Goal: Task Accomplishment & Management: Manage account settings

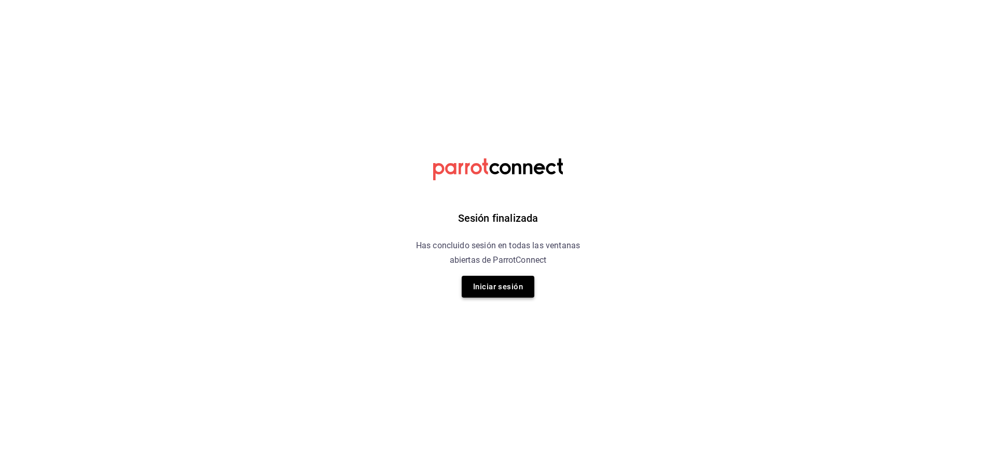
click at [499, 281] on button "Iniciar sesión" at bounding box center [498, 287] width 73 height 22
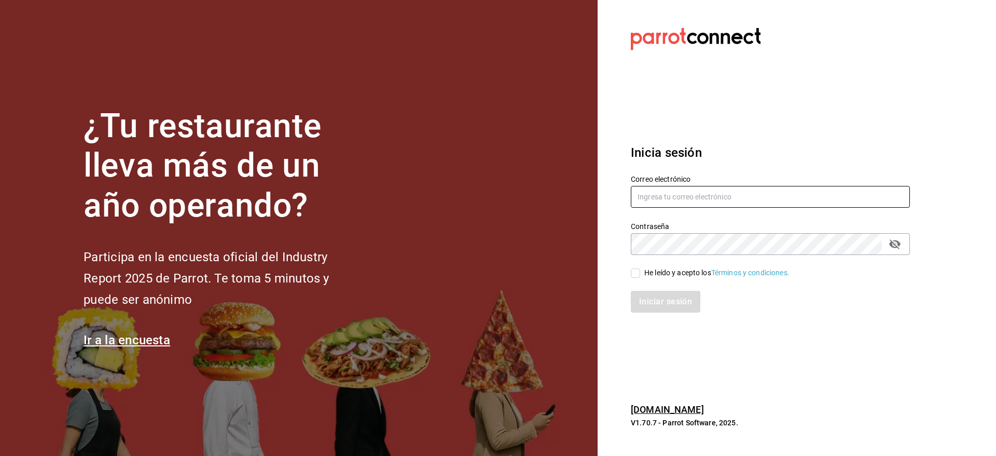
type input "daniel.pina@grupocosteno.com"
click at [634, 278] on div "Iniciar sesión" at bounding box center [764, 295] width 292 height 34
click at [638, 274] on input "He leído y acepto los Términos y condiciones." at bounding box center [635, 272] width 9 height 9
checkbox input "true"
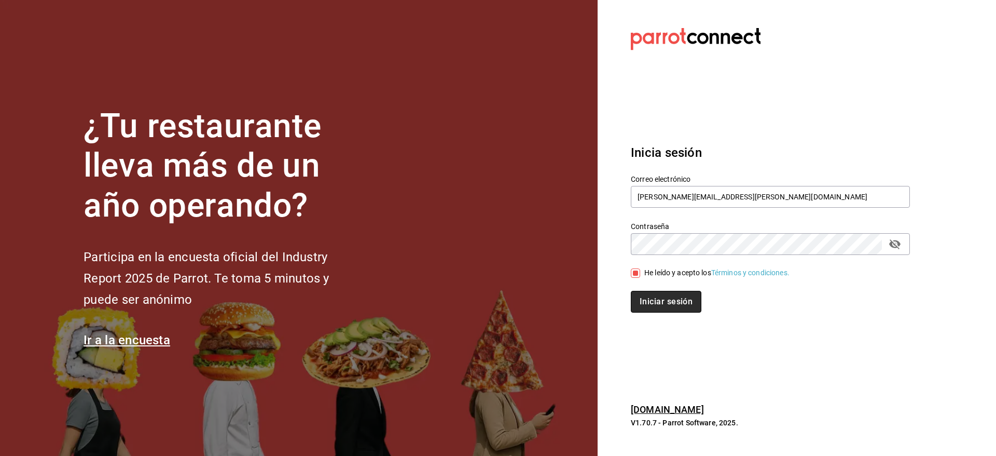
click at [656, 304] on button "Iniciar sesión" at bounding box center [666, 302] width 71 height 22
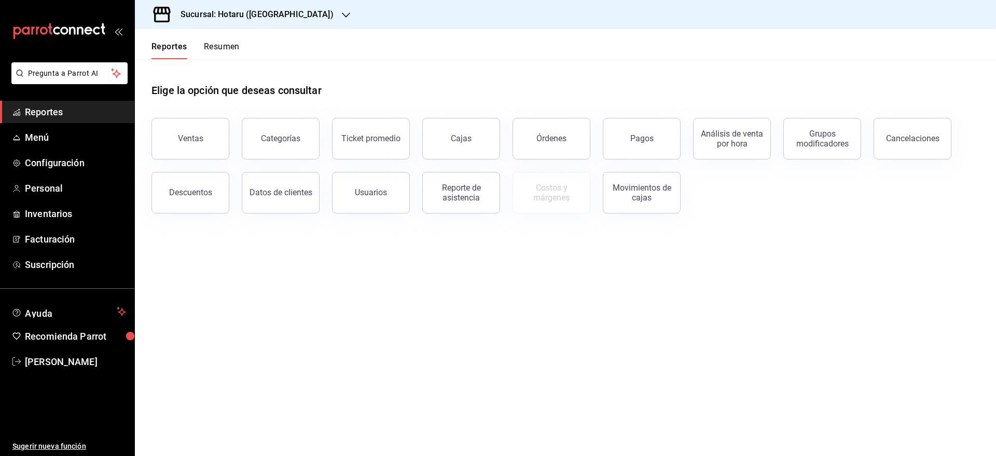
click at [263, 9] on h3 "Sucursal: Hotaru ([GEOGRAPHIC_DATA])" at bounding box center [252, 14] width 161 height 12
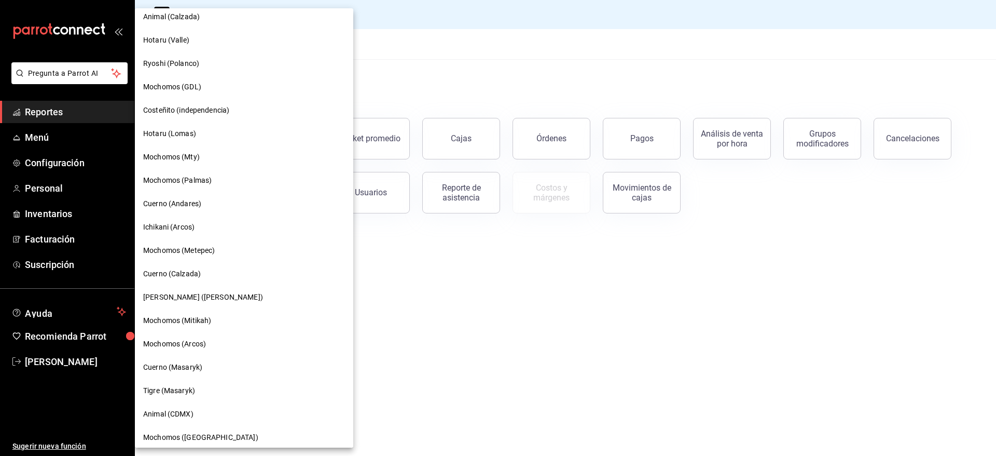
scroll to position [405, 0]
click at [178, 271] on span "Cuerno (Calzada)" at bounding box center [172, 273] width 58 height 11
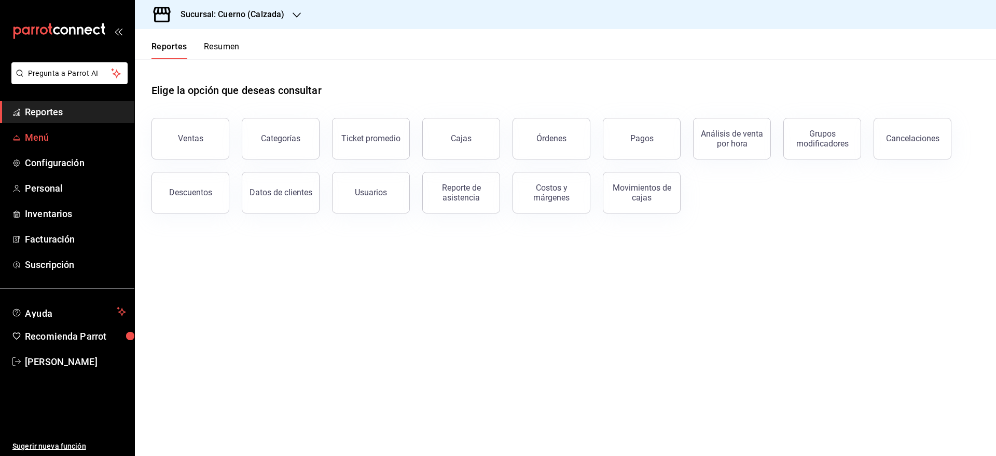
click at [59, 142] on span "Menú" at bounding box center [75, 137] width 101 height 14
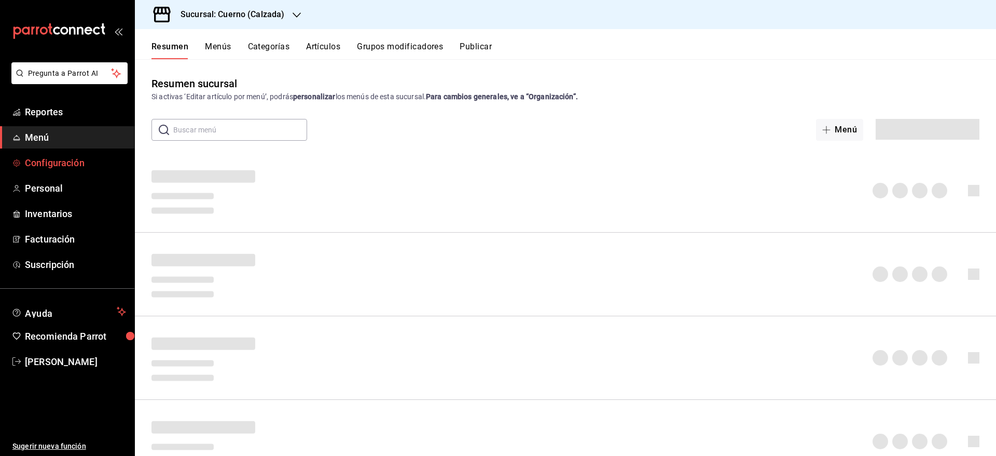
click at [51, 170] on link "Configuración" at bounding box center [67, 163] width 134 height 22
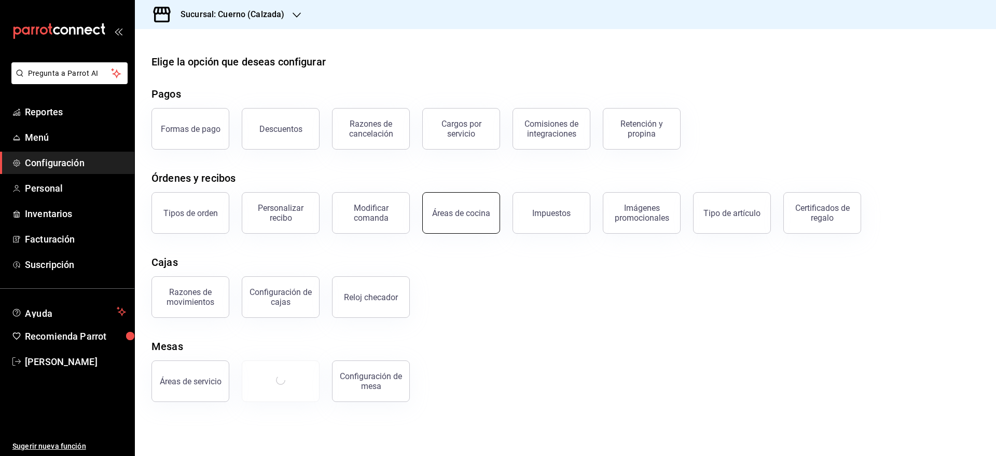
click at [488, 228] on button "Áreas de cocina" at bounding box center [461, 213] width 78 height 42
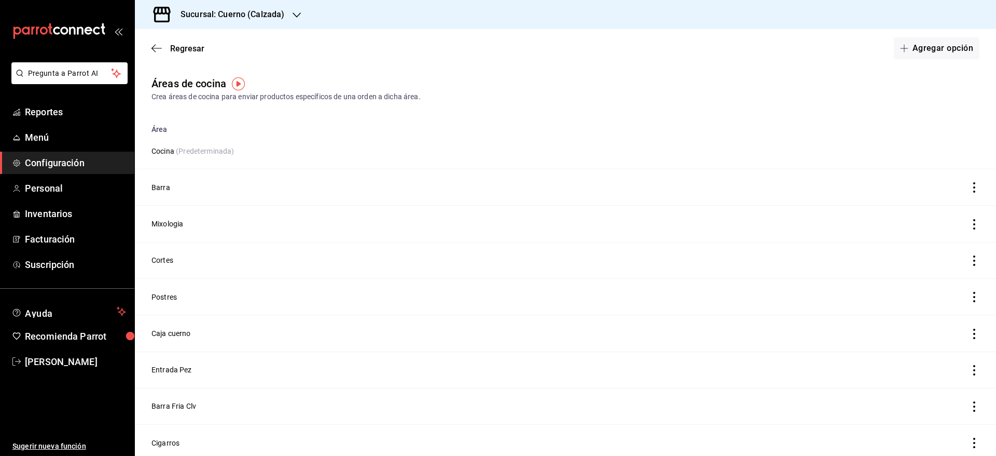
click at [911, 61] on div "Regresar Agregar opción" at bounding box center [565, 48] width 861 height 38
click at [907, 37] on button "Agregar opción" at bounding box center [937, 48] width 86 height 22
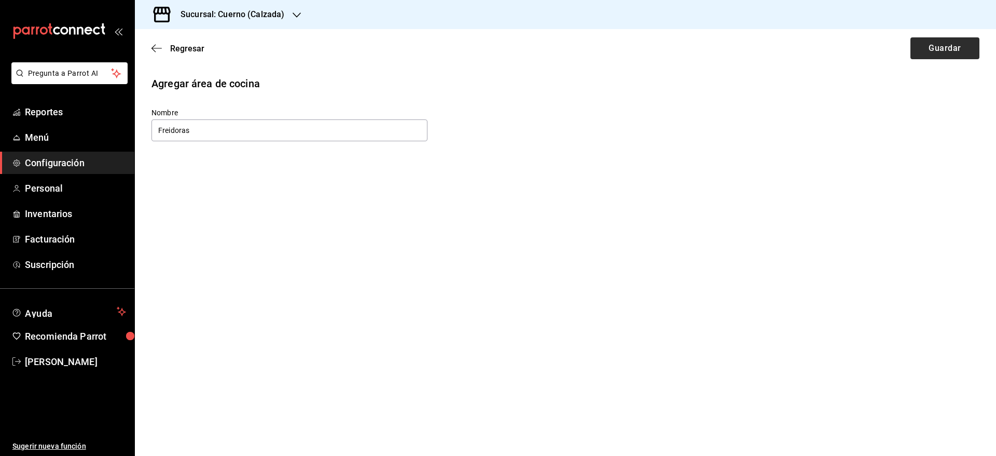
type input "Freidoras"
click at [922, 55] on button "Guardar" at bounding box center [945, 48] width 69 height 22
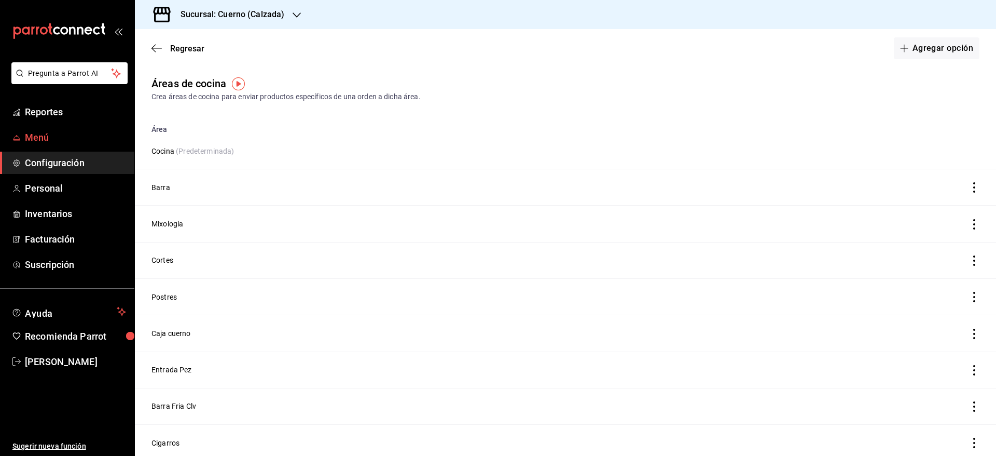
click at [44, 142] on span "Menú" at bounding box center [75, 137] width 101 height 14
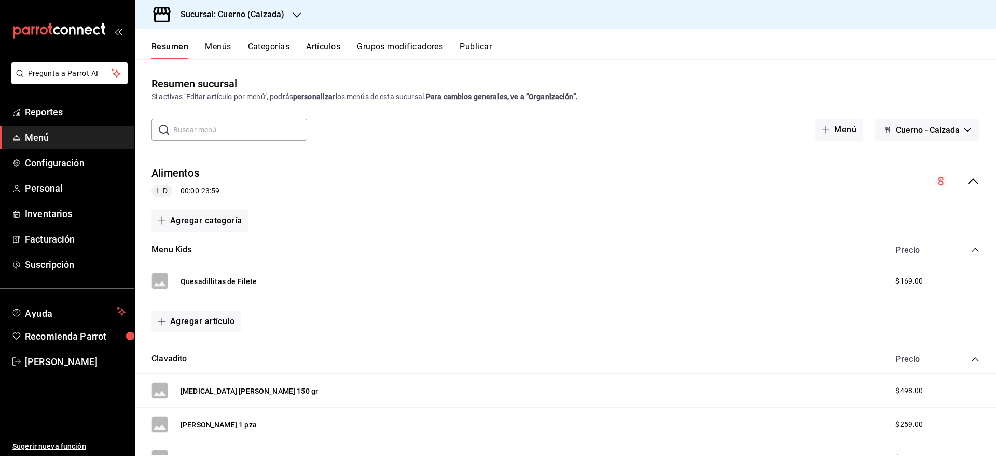
click at [219, 59] on div "Resumen sucursal Si activas ‘Editar artículo por menú’, podrás personalizar los…" at bounding box center [565, 257] width 861 height 396
click at [327, 53] on button "Artículos" at bounding box center [323, 51] width 34 height 18
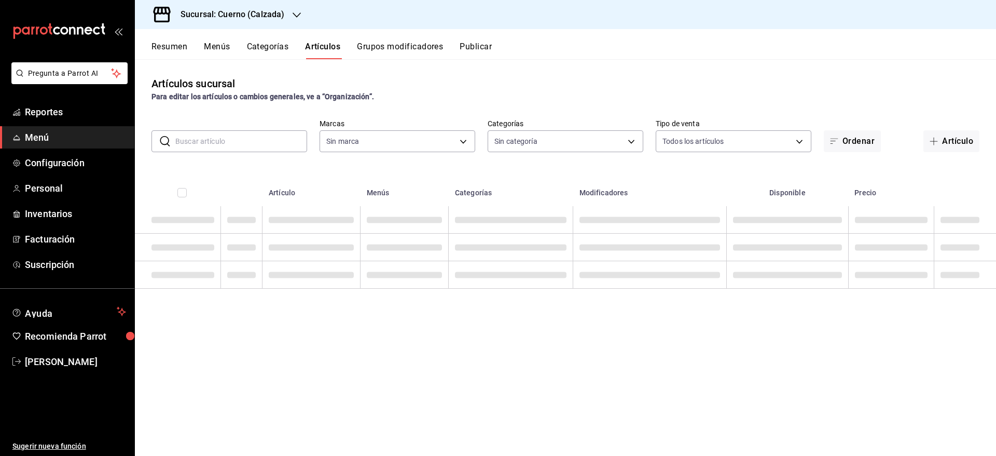
click at [263, 48] on button "Categorías" at bounding box center [268, 51] width 42 height 18
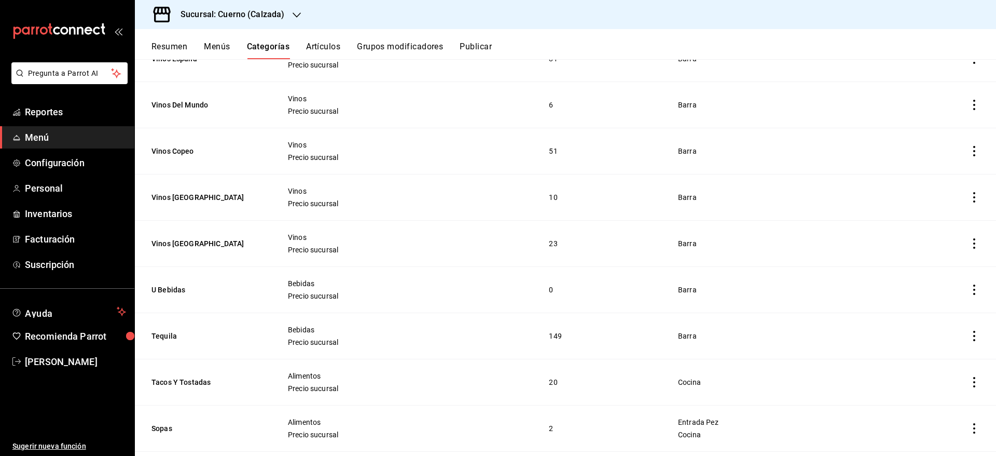
scroll to position [621, 0]
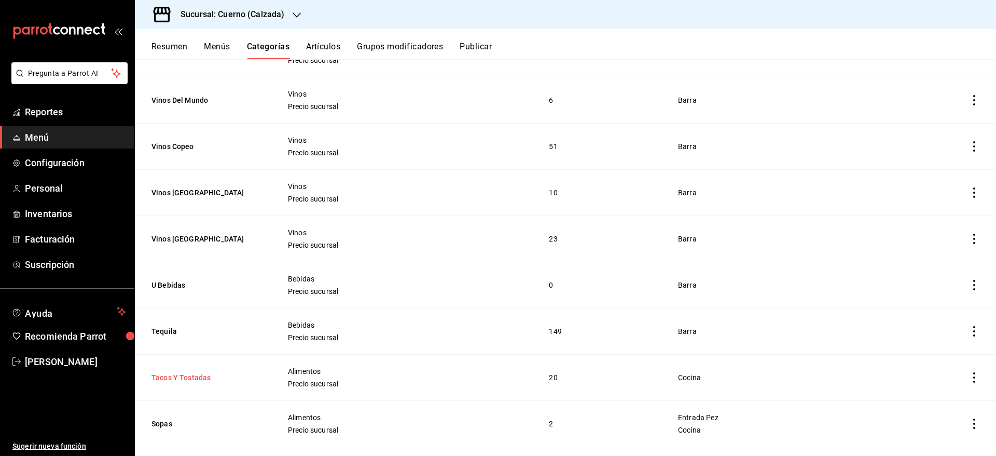
click at [187, 372] on button "Tacos Y Tostadas" at bounding box center [204, 377] width 104 height 10
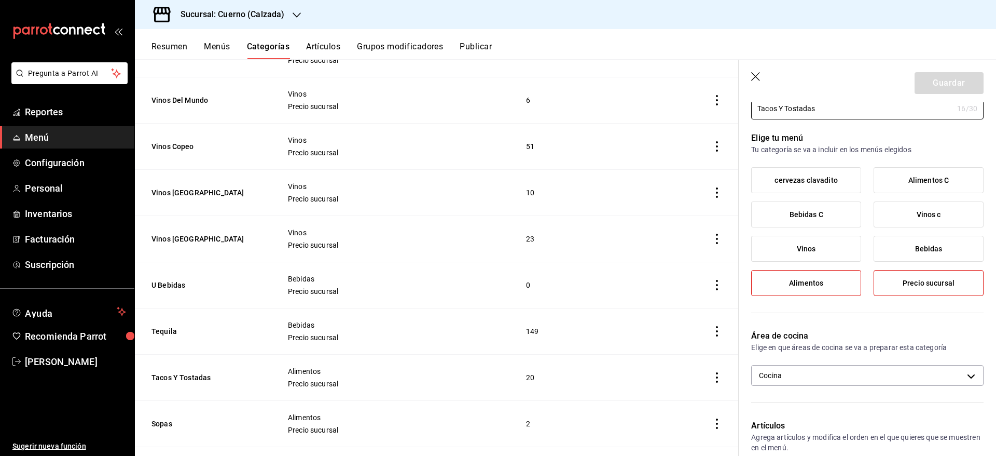
scroll to position [46, 0]
click at [938, 383] on body "Pregunta a Parrot AI Reportes Menú Configuración Personal Inventarios Facturaci…" at bounding box center [498, 228] width 996 height 456
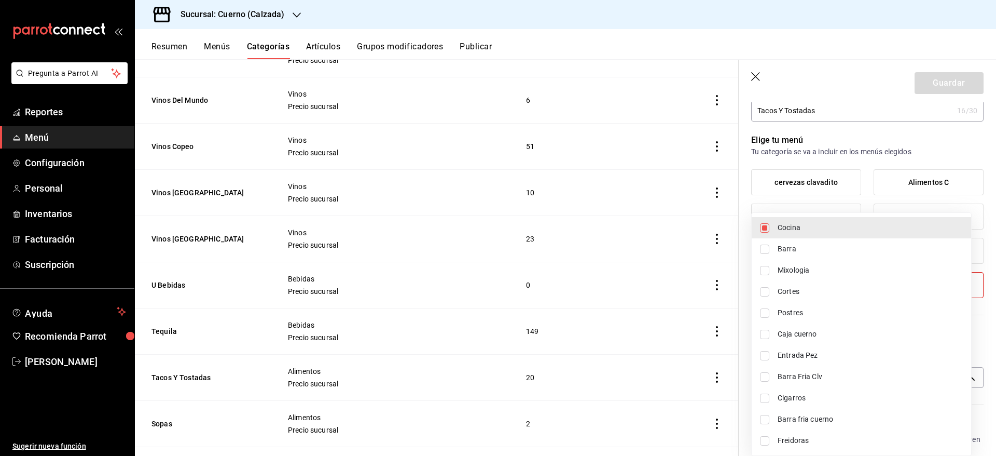
click at [765, 439] on input "checkbox" at bounding box center [764, 440] width 9 height 9
checkbox input "true"
type input "2f5adbed-6004-4e43-b52e-a92b71bc1628,4f176f6b-ec26-43a2-93e0-b79ba9e941d1"
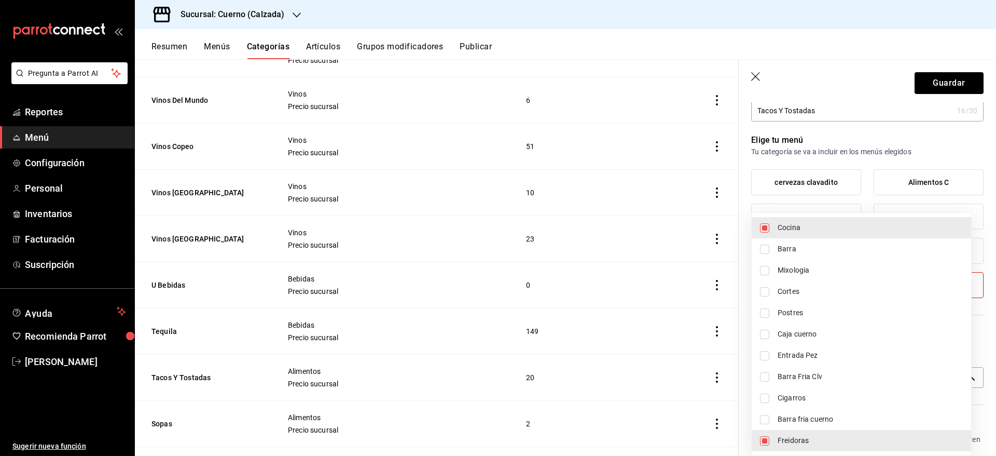
click at [950, 86] on div at bounding box center [498, 228] width 996 height 456
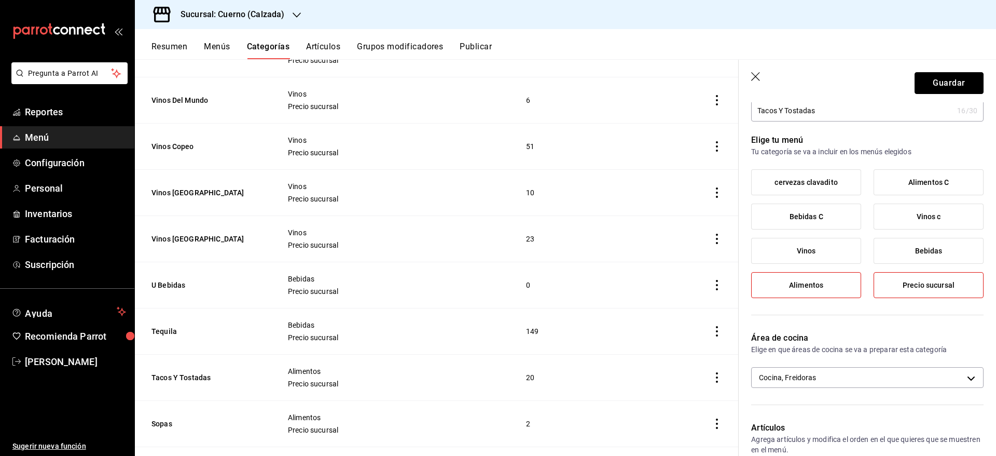
click at [946, 84] on button "Guardar" at bounding box center [949, 83] width 69 height 22
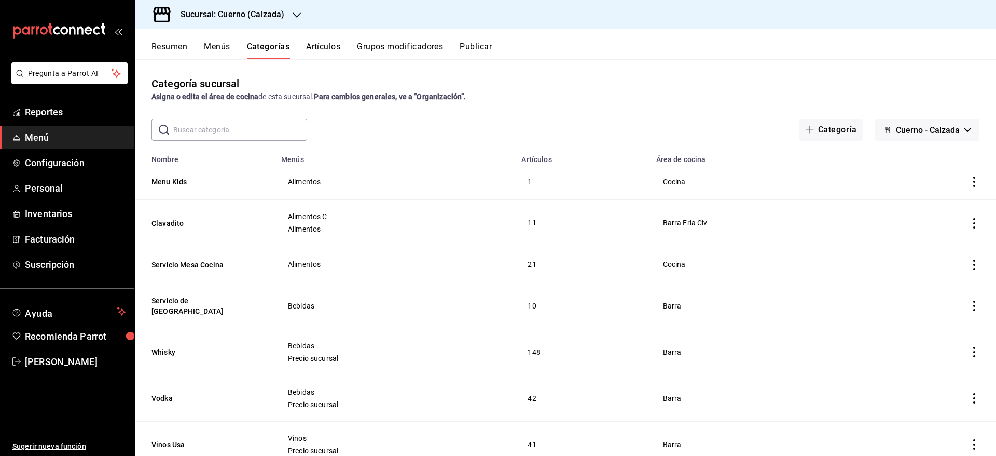
click at [335, 52] on button "Artículos" at bounding box center [323, 51] width 34 height 18
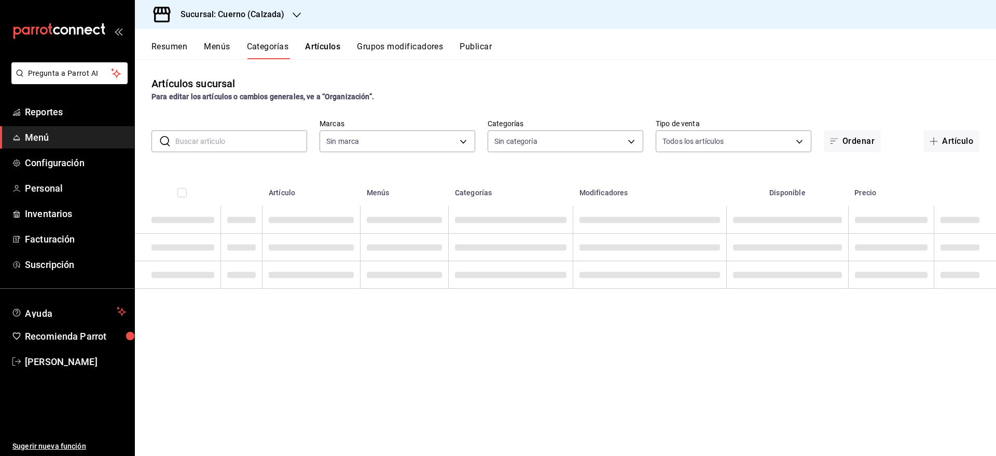
click at [258, 139] on input "text" at bounding box center [241, 141] width 132 height 21
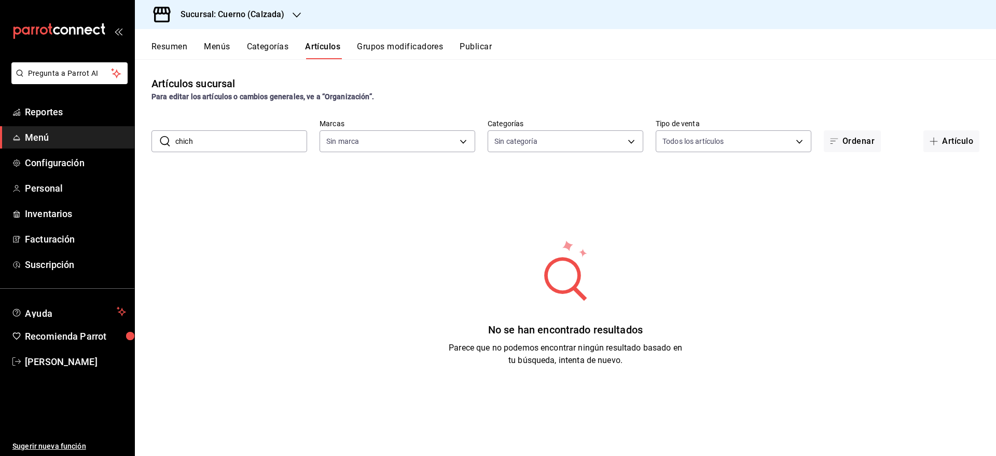
type input "chicha"
type input "b7ae777b-2dfc-42e0-9650-6cefdf37a424,c000f1c0-fb9f-4016-8e6a-f0d1e83e893d"
type input "chicharron"
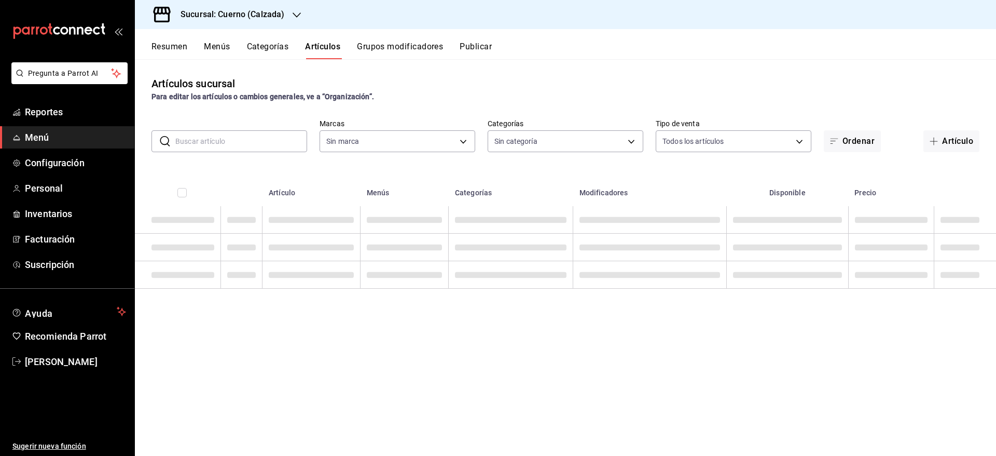
click at [289, 139] on input "text" at bounding box center [241, 141] width 132 height 21
type input "ch"
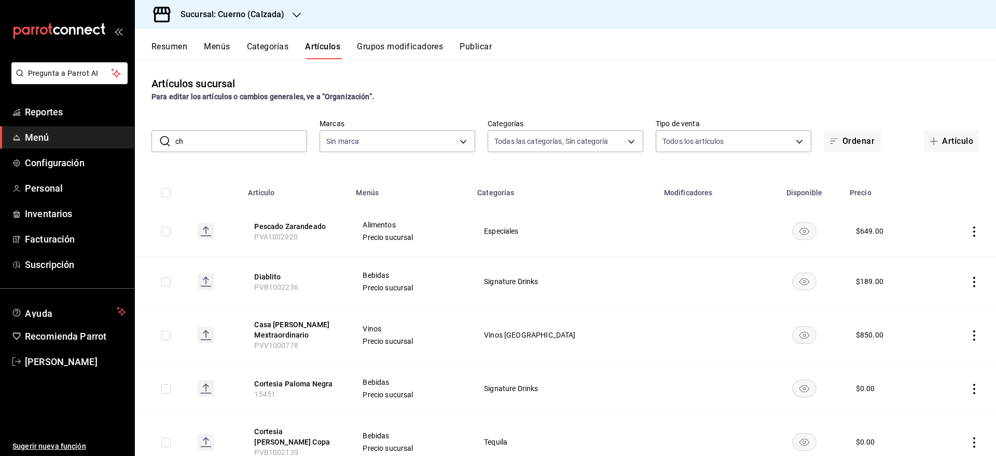
type input "fcad426d-22b8-4bc7-85b2-27ee6775f3f6,560d4c35-d9fc-4089-91ff-402d238ea400,30284…"
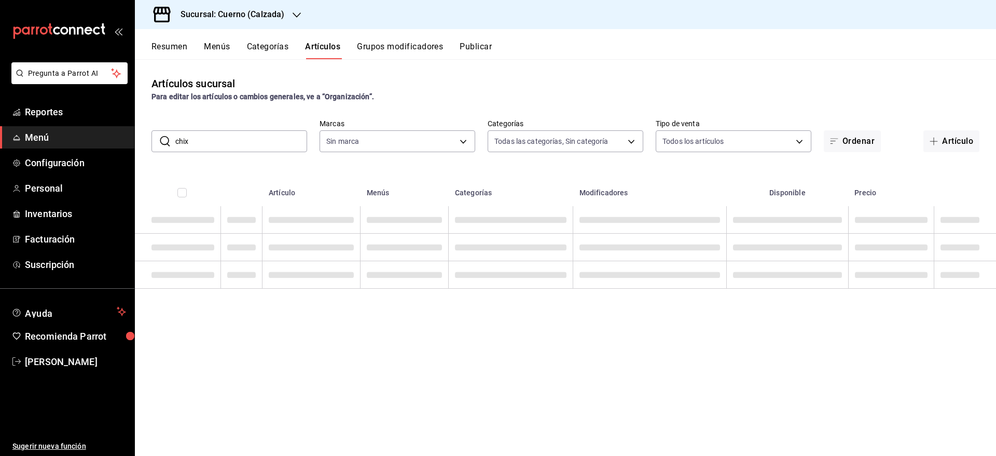
type input "chixh"
type input "b7ae777b-2dfc-42e0-9650-6cefdf37a424,c000f1c0-fb9f-4016-8e6a-f0d1e83e893d"
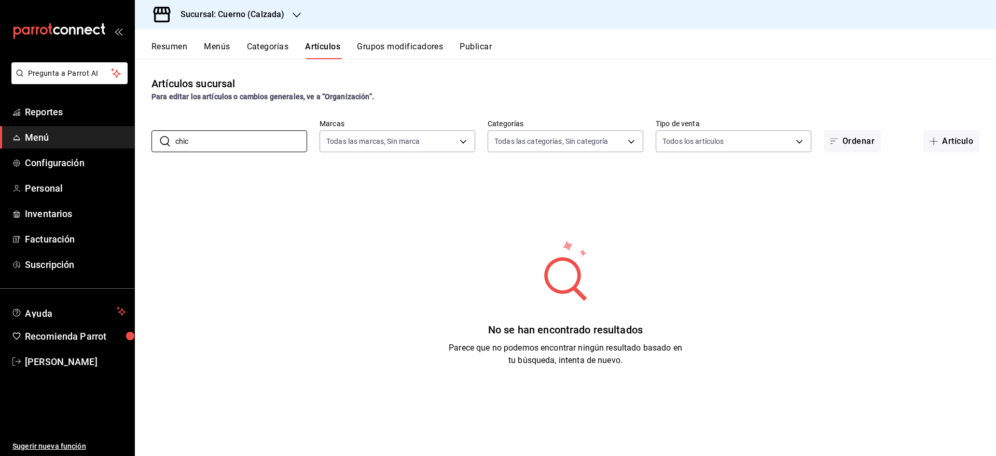
type input "chi"
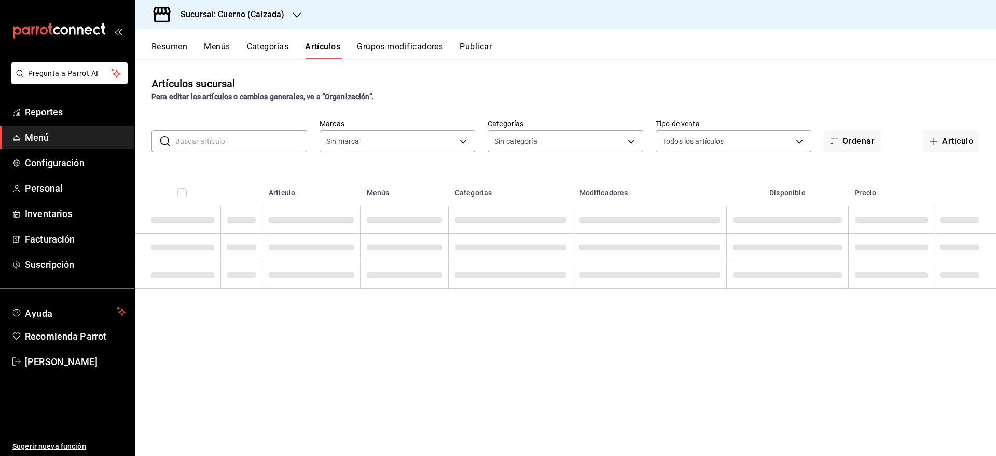
click at [192, 126] on div "​ ​ Marcas Sin marca Categorías Sin categoría Tipo de venta Todos los artículos…" at bounding box center [565, 135] width 861 height 33
click at [194, 132] on input "text" at bounding box center [241, 141] width 132 height 21
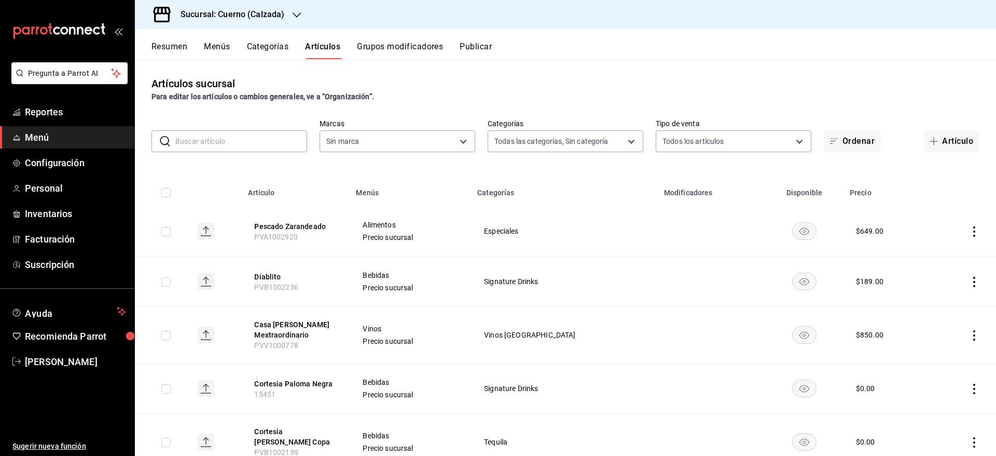
type input "fcad426d-22b8-4bc7-85b2-27ee6775f3f6,560d4c35-d9fc-4089-91ff-402d238ea400,30284…"
type input "chi"
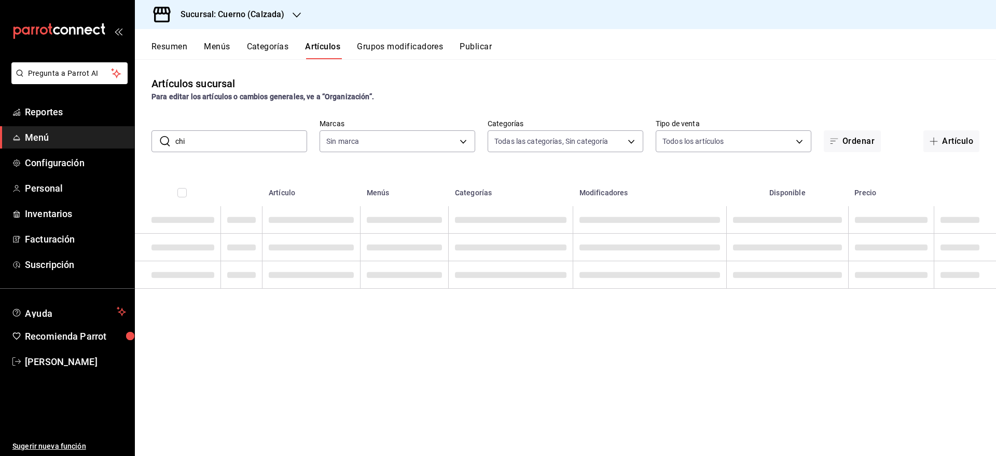
type input "b7ae777b-2dfc-42e0-9650-6cefdf37a424,c000f1c0-fb9f-4016-8e6a-f0d1e83e893d"
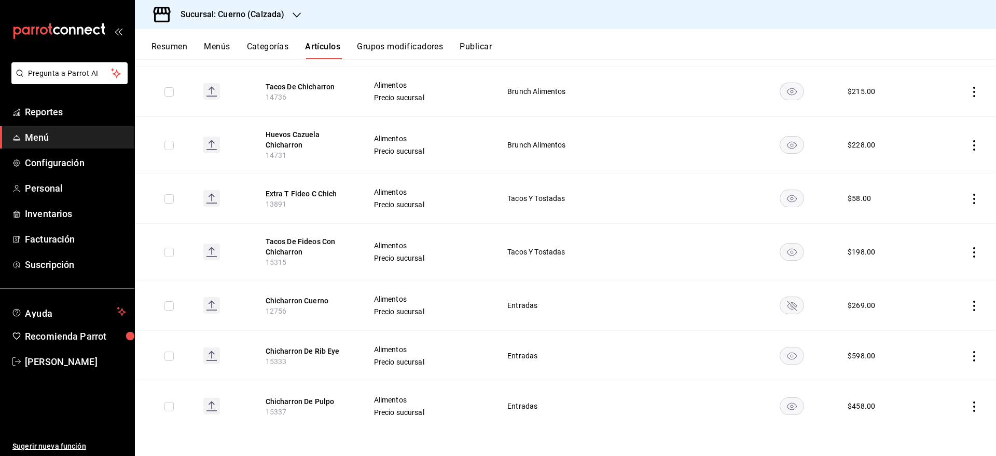
scroll to position [297, 0]
type input "chich"
click at [309, 348] on button "Chicharron De Rib Eye" at bounding box center [307, 350] width 83 height 10
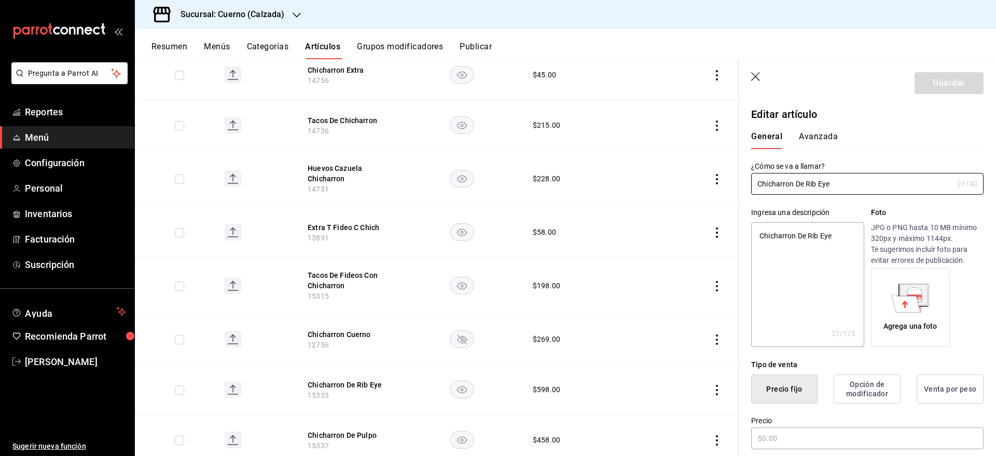
type textarea "x"
type input "$598.00"
click at [804, 135] on button "Avanzada" at bounding box center [818, 140] width 39 height 18
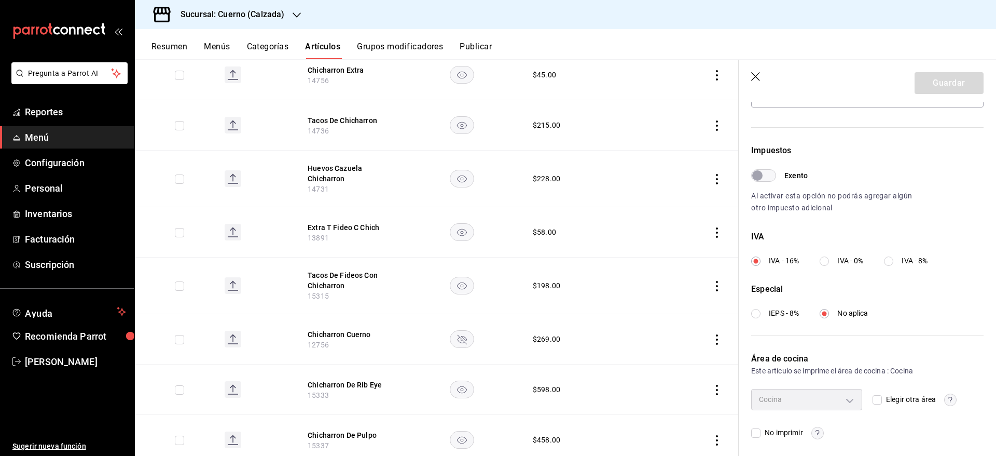
scroll to position [278, 0]
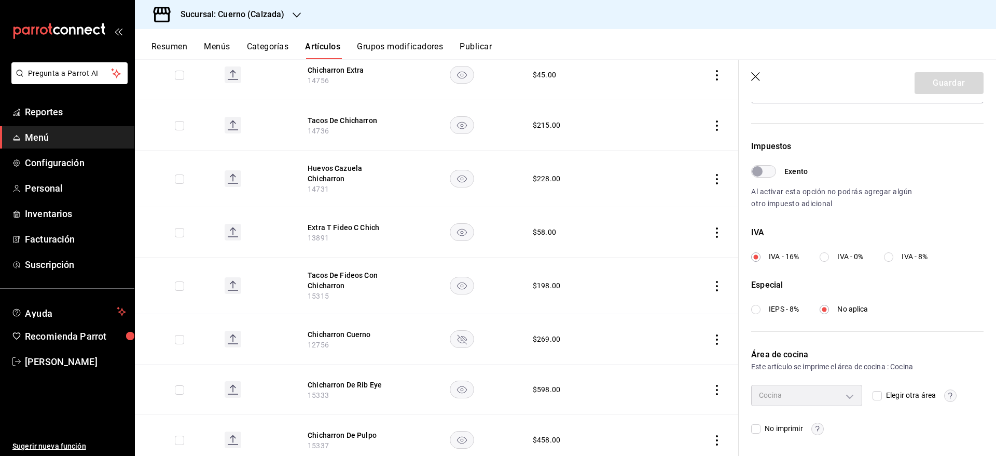
click at [873, 398] on input "Elegir otra área" at bounding box center [877, 395] width 9 height 9
checkbox input "true"
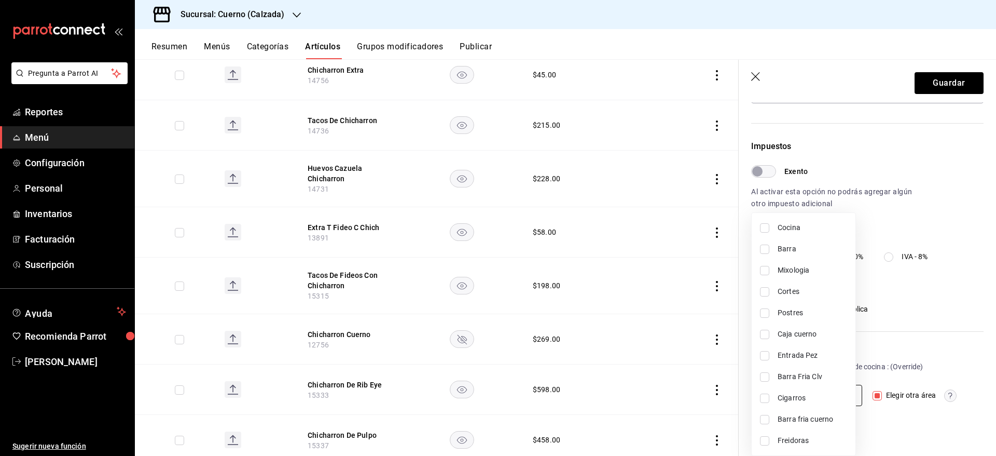
click at [847, 396] on body "Pregunta a Parrot AI Reportes Menú Configuración Personal Inventarios Facturaci…" at bounding box center [498, 228] width 996 height 456
click at [776, 232] on li "Cocina" at bounding box center [804, 227] width 104 height 21
type input "2f5adbed-6004-4e43-b52e-a92b71bc1628"
checkbox input "true"
click at [782, 442] on span "Freidoras" at bounding box center [813, 440] width 70 height 11
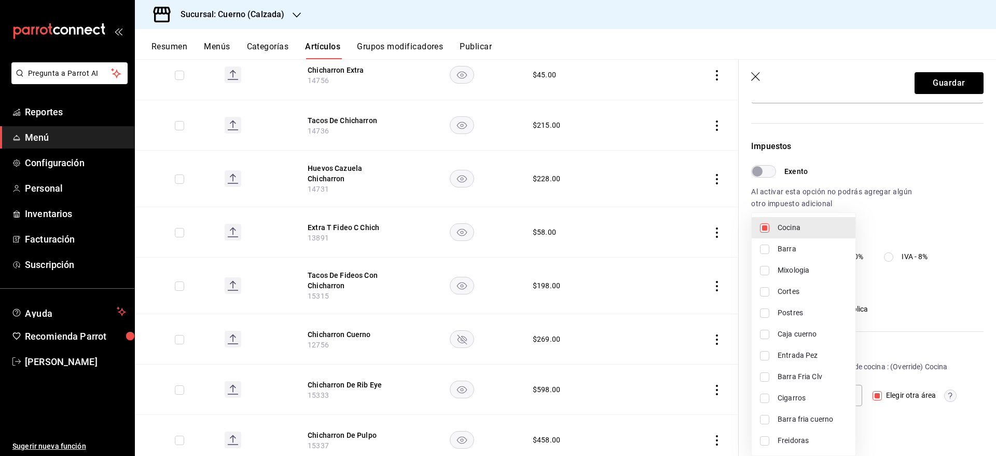
type input "2f5adbed-6004-4e43-b52e-a92b71bc1628,4f176f6b-ec26-43a2-93e0-b79ba9e941d1"
checkbox input "true"
click at [918, 78] on div at bounding box center [498, 228] width 996 height 456
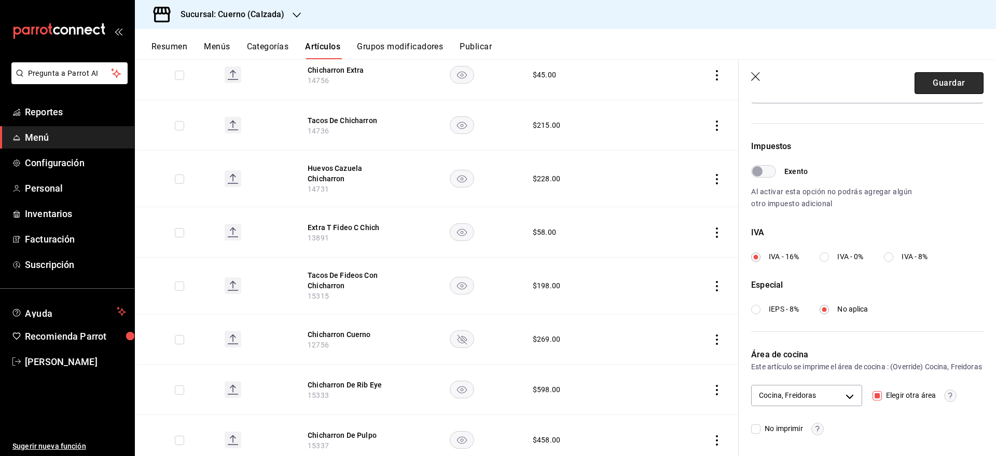
click at [937, 88] on button "Guardar" at bounding box center [949, 83] width 69 height 22
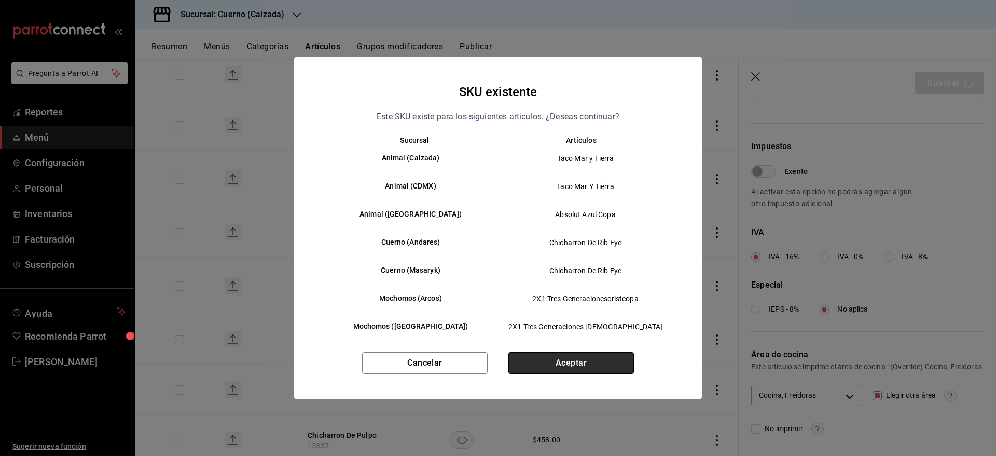
click at [603, 365] on button "Aceptar" at bounding box center [571, 363] width 126 height 22
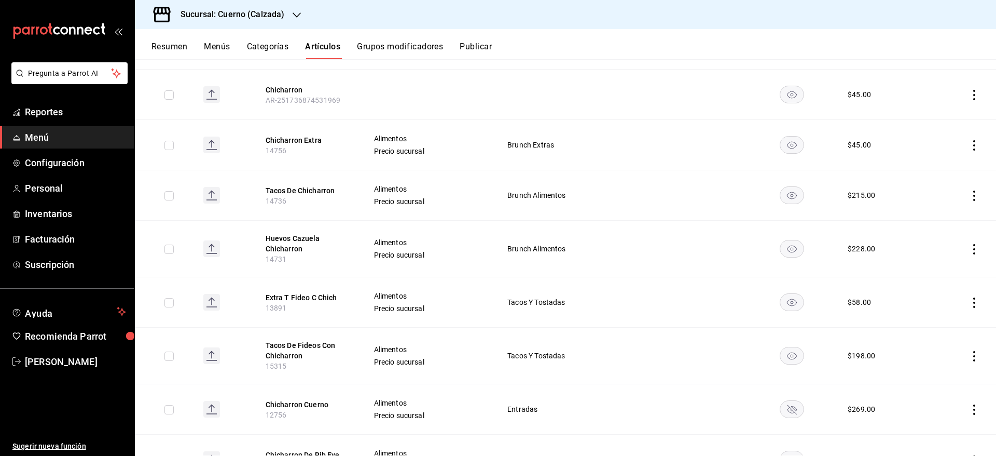
scroll to position [297, 0]
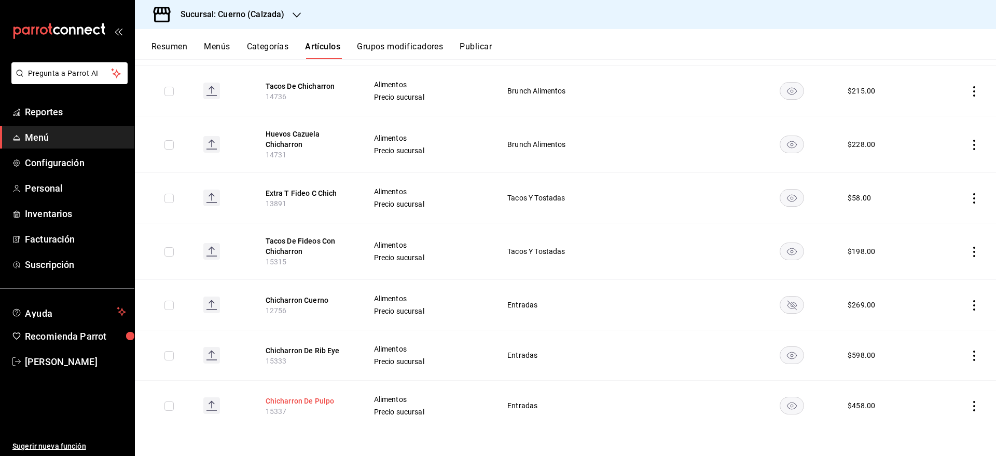
click at [291, 398] on button "Chicharron De Pulpo" at bounding box center [307, 400] width 83 height 10
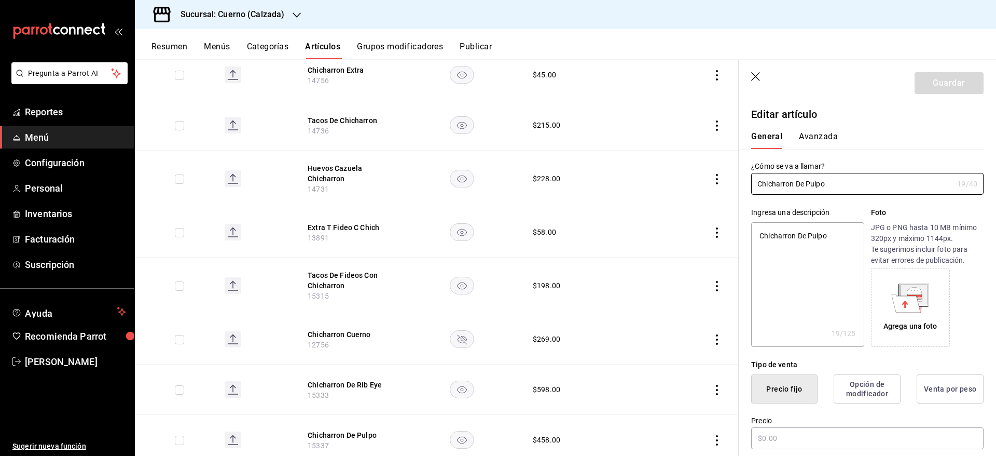
type textarea "x"
type input "$458.00"
click at [809, 133] on button "Avanzada" at bounding box center [818, 140] width 39 height 18
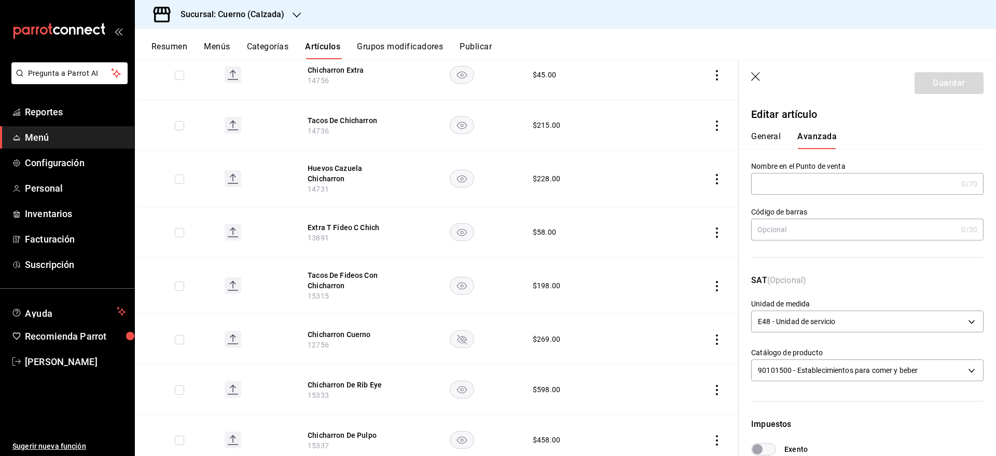
scroll to position [278, 0]
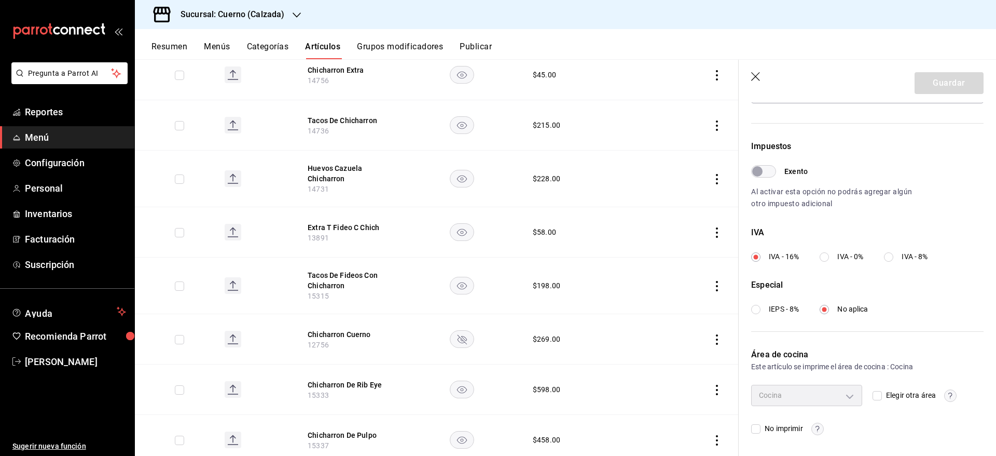
click at [873, 394] on input "Elegir otra área" at bounding box center [877, 395] width 9 height 9
checkbox input "true"
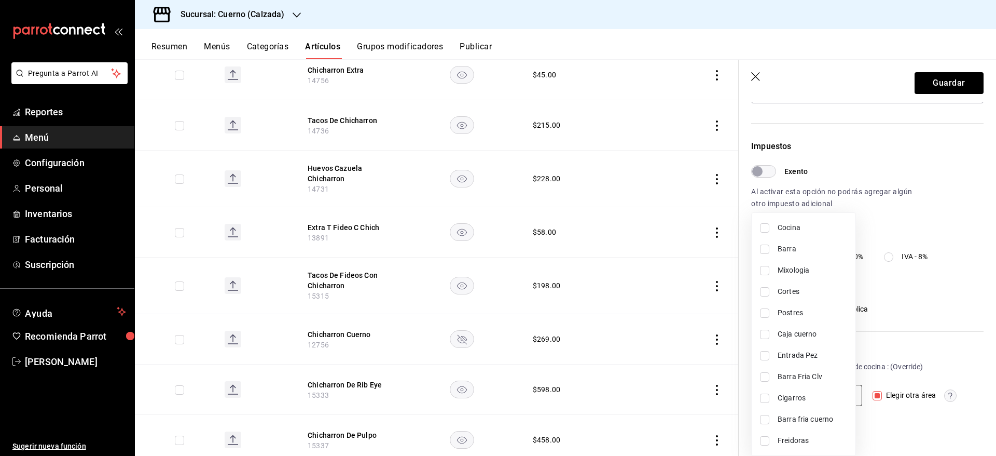
click at [850, 395] on body "Pregunta a Parrot AI Reportes Menú Configuración Personal Inventarios Facturaci…" at bounding box center [498, 228] width 996 height 456
click at [806, 433] on li "Freidoras" at bounding box center [804, 440] width 104 height 21
type input "4f176f6b-ec26-43a2-93e0-b79ba9e941d1"
checkbox input "true"
click at [780, 223] on span "Cocina" at bounding box center [813, 227] width 70 height 11
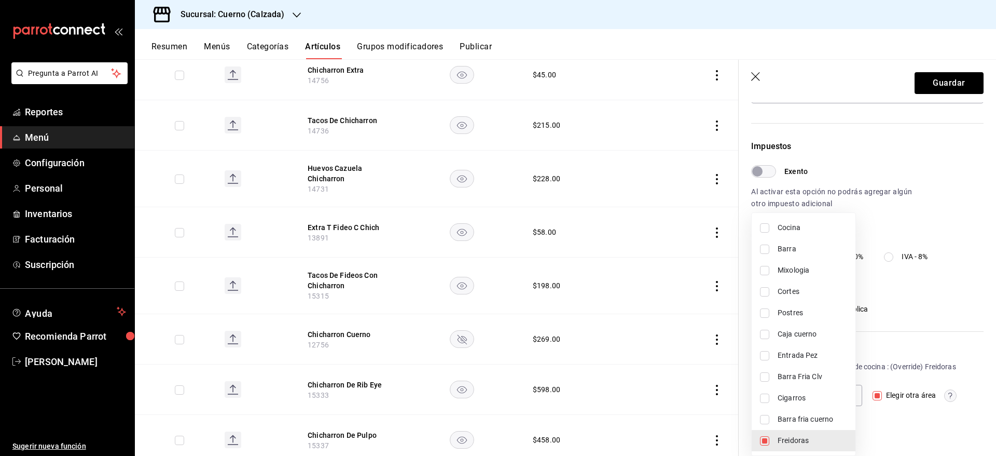
type input "2f5adbed-6004-4e43-b52e-a92b71bc1628,4f176f6b-ec26-43a2-93e0-b79ba9e941d1"
checkbox input "true"
click at [937, 89] on div at bounding box center [498, 228] width 996 height 456
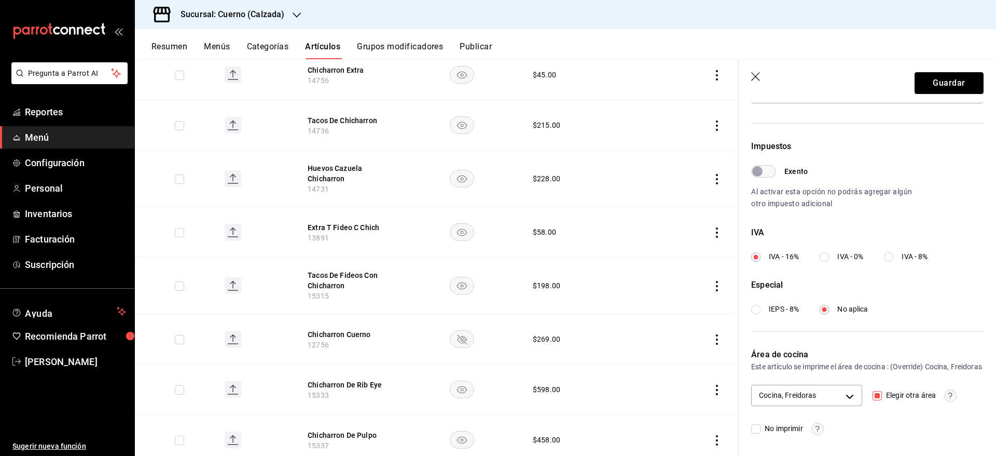
click at [937, 89] on button "Guardar" at bounding box center [949, 83] width 69 height 22
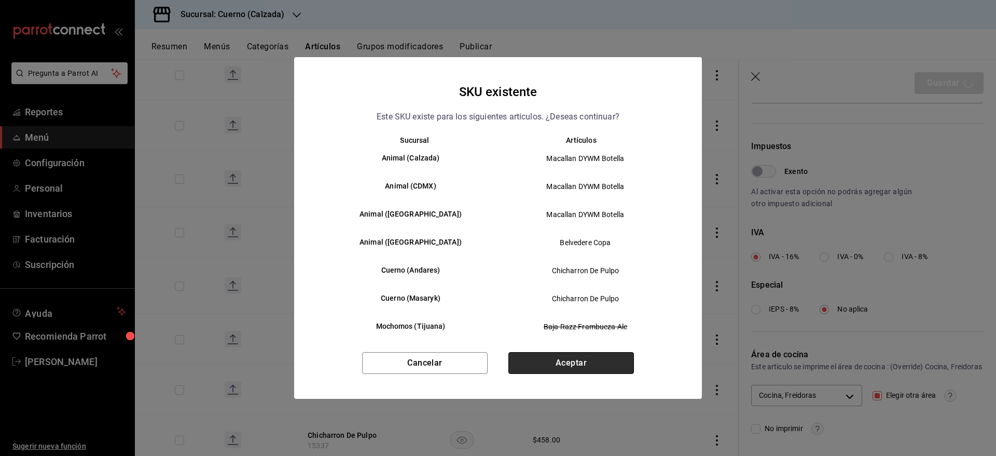
click at [611, 361] on button "Aceptar" at bounding box center [571, 363] width 126 height 22
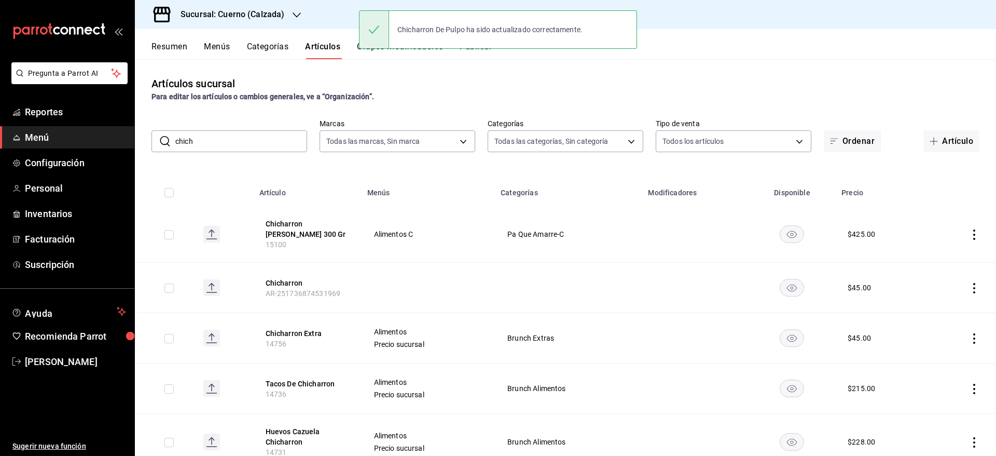
click at [290, 147] on input "chich" at bounding box center [241, 141] width 132 height 21
type input "c"
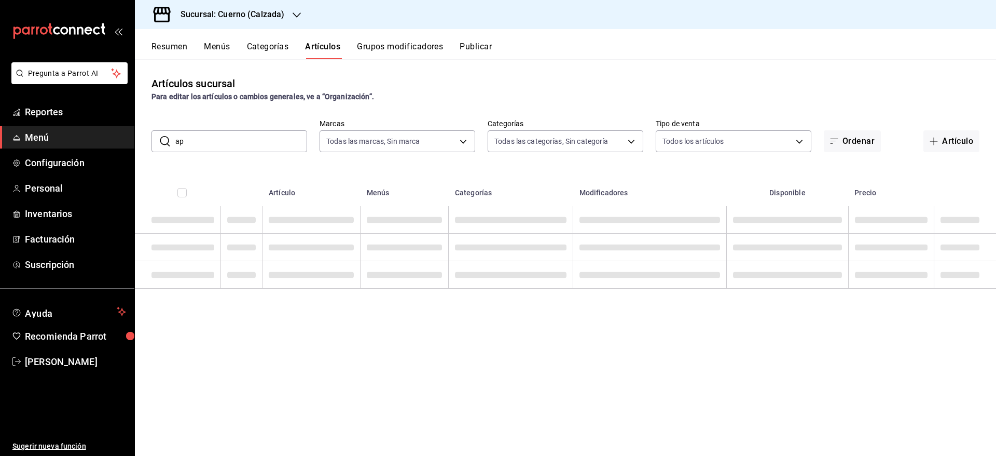
type input "a"
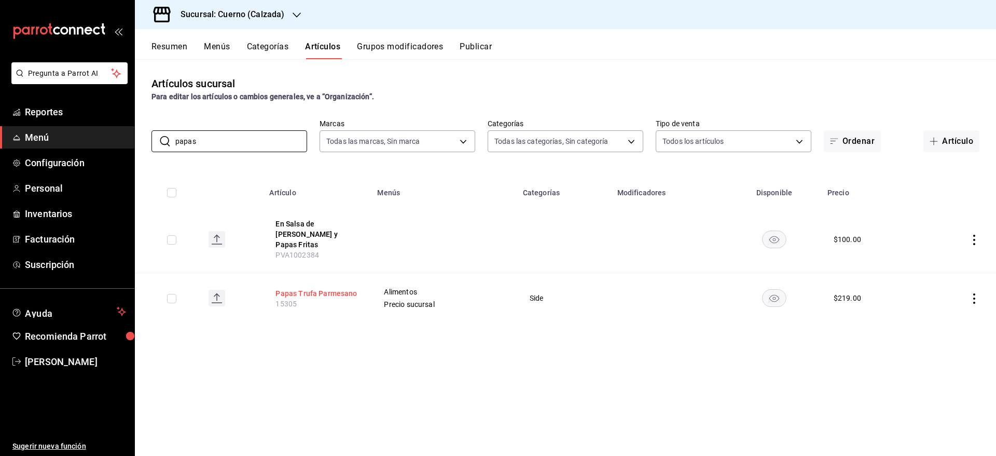
type input "papas"
click at [301, 288] on button "Papas Trufa Parmesano" at bounding box center [317, 293] width 83 height 10
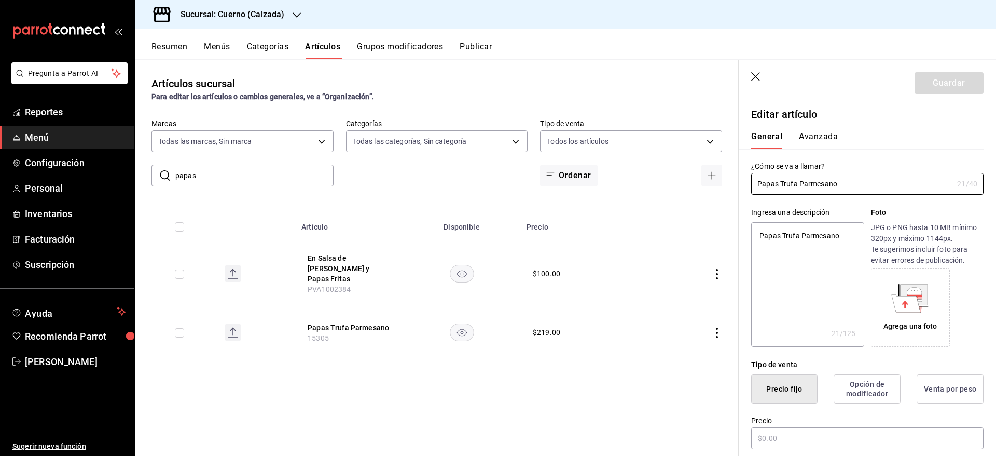
type textarea "x"
type input "$219.00"
click at [806, 139] on button "Avanzada" at bounding box center [818, 140] width 39 height 18
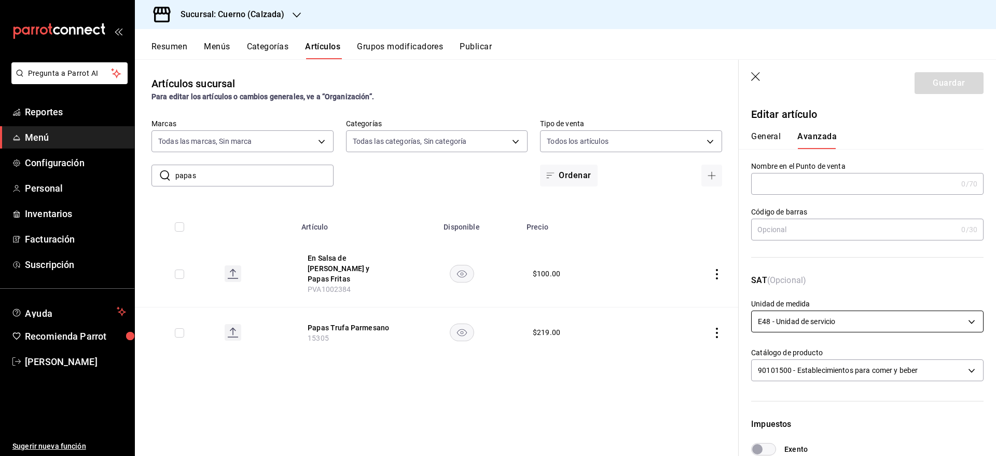
scroll to position [278, 0]
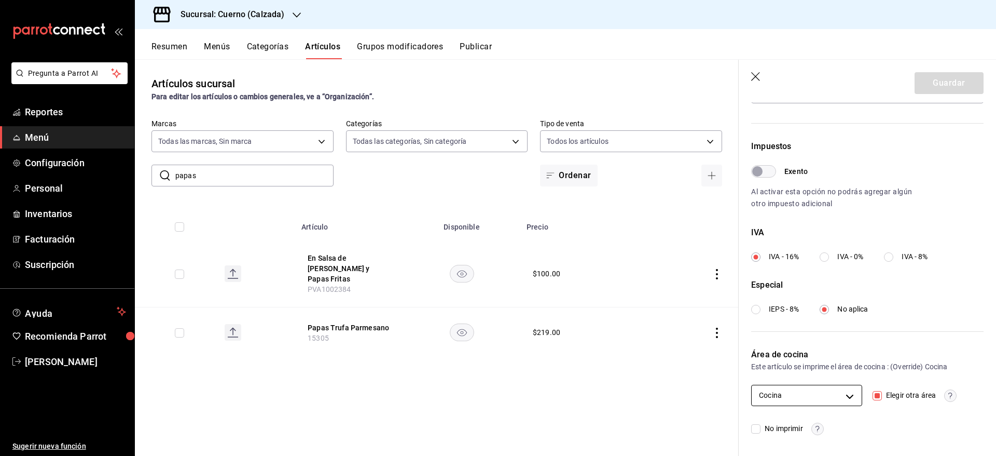
click at [845, 398] on body "Pregunta a Parrot AI Reportes Menú Configuración Personal Inventarios Facturaci…" at bounding box center [498, 228] width 996 height 456
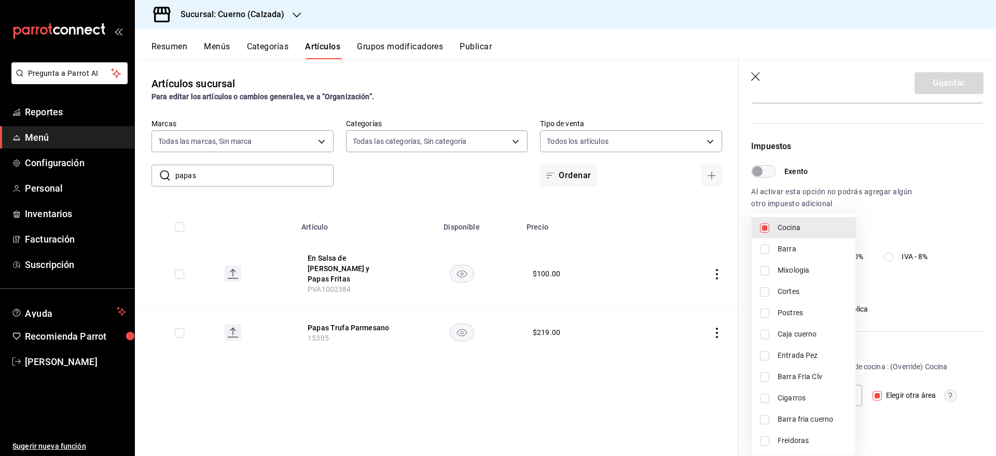
click at [801, 438] on span "Freidoras" at bounding box center [813, 440] width 70 height 11
type input "2f5adbed-6004-4e43-b52e-a92b71bc1628,4f176f6b-ec26-43a2-93e0-b79ba9e941d1"
checkbox input "true"
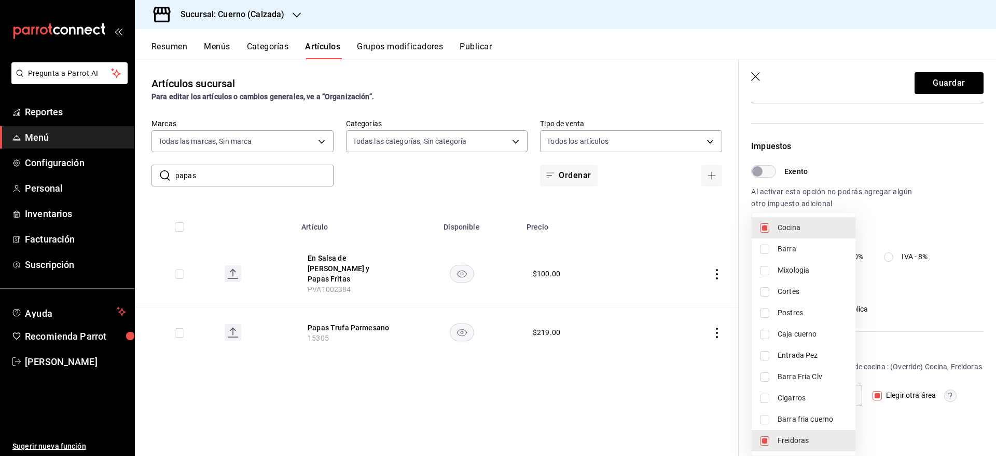
click at [986, 174] on div at bounding box center [498, 228] width 996 height 456
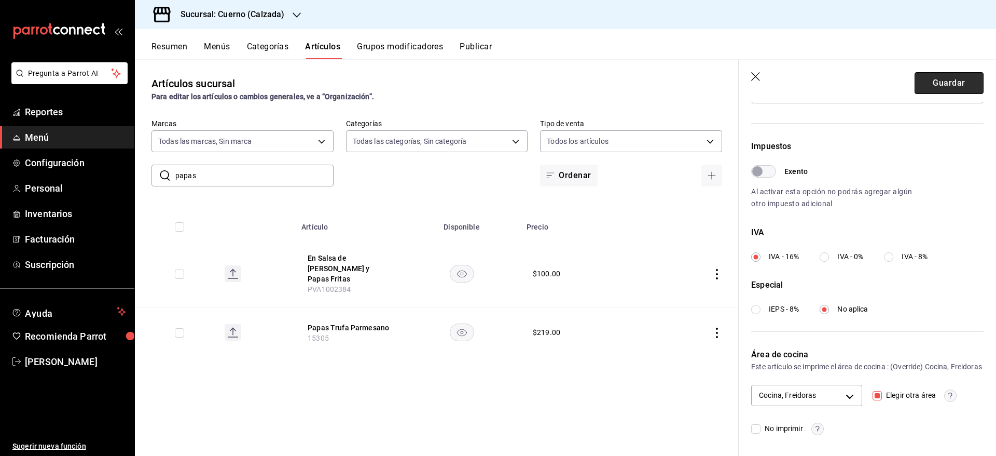
click at [930, 77] on button "Guardar" at bounding box center [949, 83] width 69 height 22
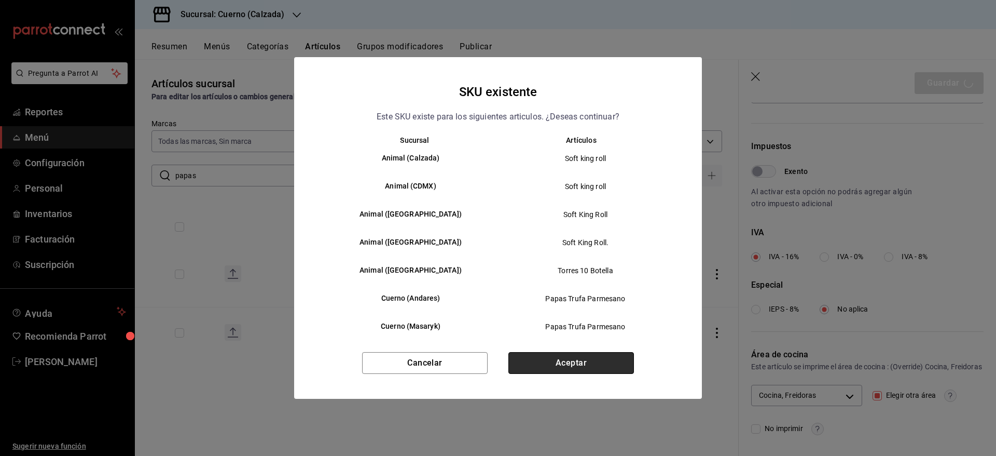
click at [597, 353] on button "Aceptar" at bounding box center [571, 363] width 126 height 22
